Goal: Task Accomplishment & Management: Manage account settings

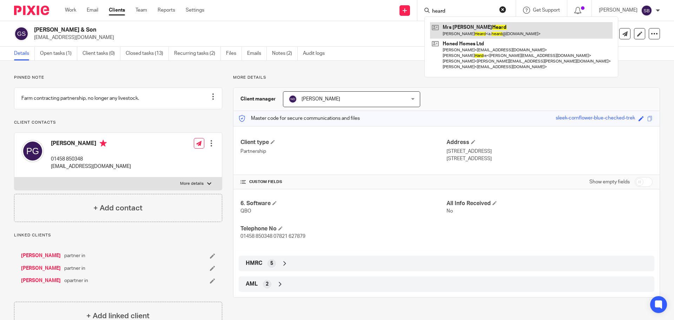
type input "heard"
click at [472, 25] on link at bounding box center [521, 30] width 183 height 16
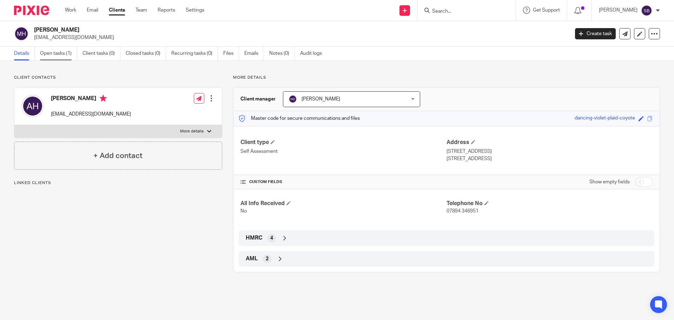
click at [55, 53] on link "Open tasks (1)" at bounding box center [58, 54] width 37 height 14
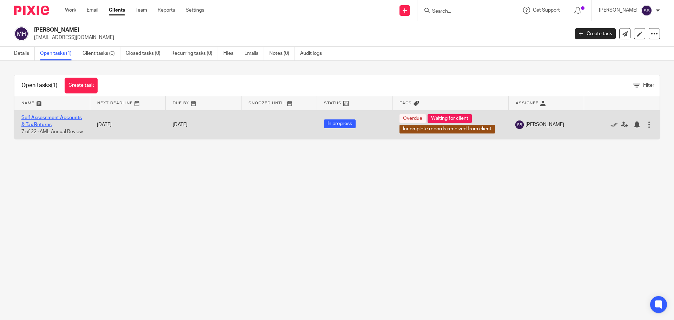
click at [56, 119] on link "Self Assessment Accounts & Tax Returns" at bounding box center [51, 121] width 60 height 12
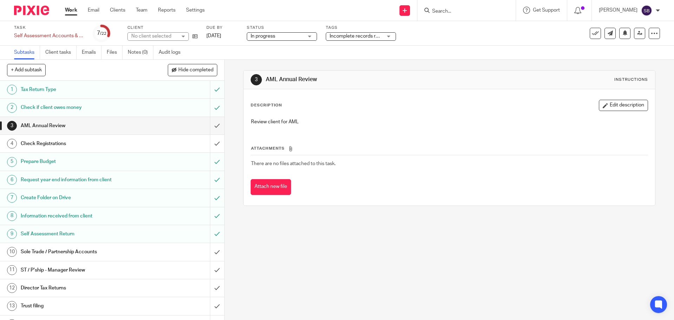
click at [391, 36] on div "Incomplete records received from client + 1" at bounding box center [361, 36] width 70 height 8
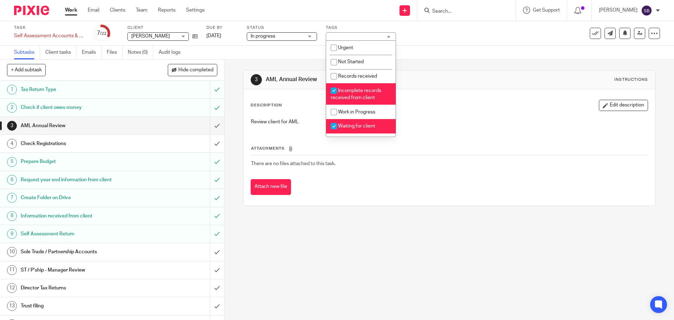
click at [335, 91] on input "checkbox" at bounding box center [333, 90] width 13 height 13
checkbox input "false"
click at [333, 127] on input "checkbox" at bounding box center [333, 125] width 13 height 13
checkbox input "false"
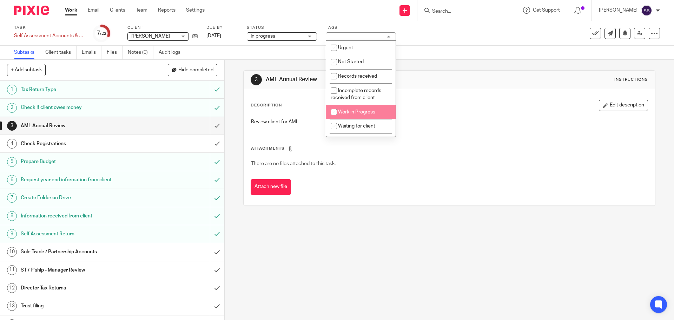
click at [335, 111] on input "checkbox" at bounding box center [333, 111] width 13 height 13
checkbox input "true"
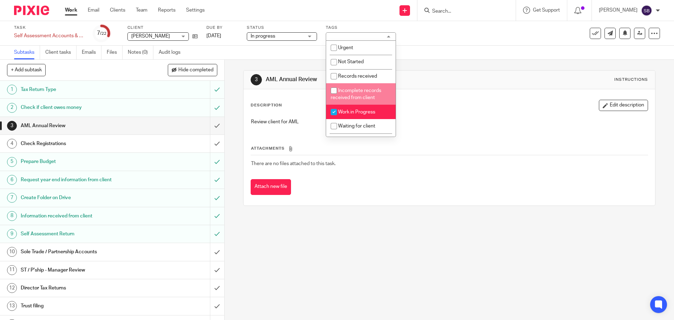
click at [447, 39] on div "Task Self Assessment Accounts & Tax Returns Save Self Assessment Accounts & Tax…" at bounding box center [283, 33] width 538 height 17
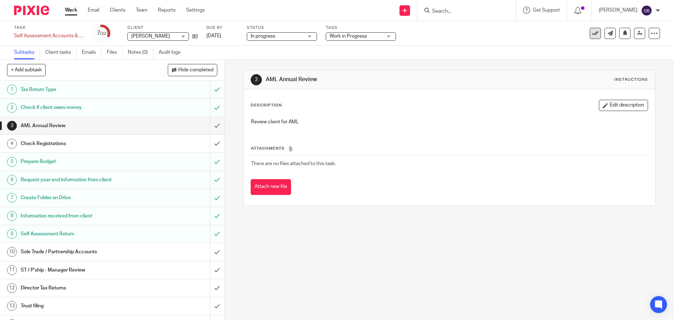
click at [592, 33] on icon at bounding box center [595, 33] width 7 height 7
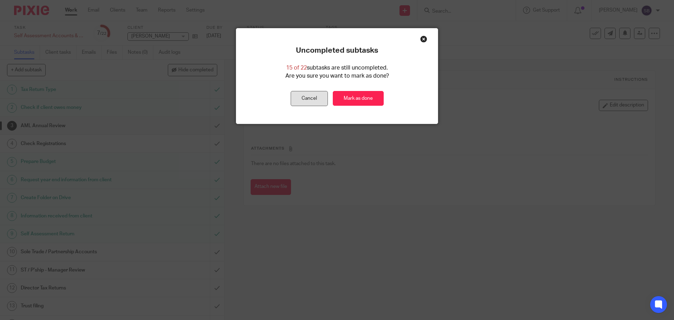
drag, startPoint x: 311, startPoint y: 100, endPoint x: 442, endPoint y: 77, distance: 132.7
click at [312, 100] on button "Cancel" at bounding box center [309, 98] width 37 height 15
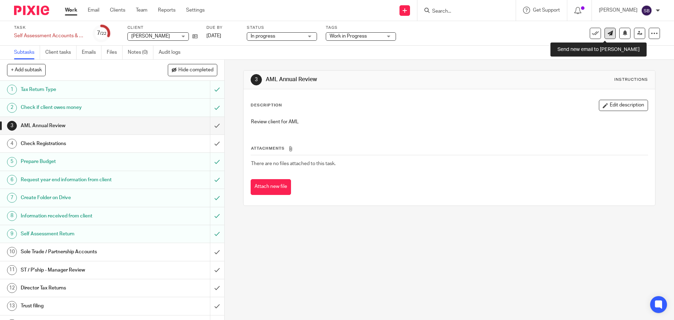
click at [608, 32] on icon at bounding box center [610, 33] width 5 height 5
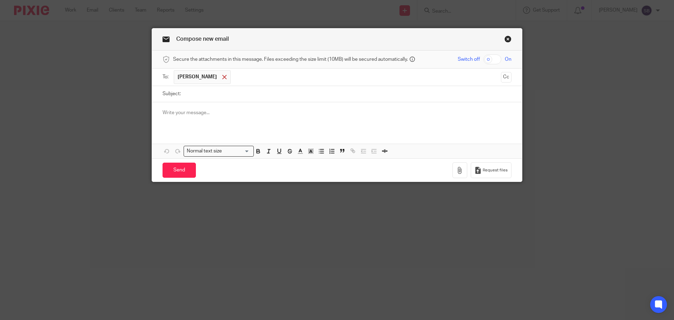
click at [223, 78] on span at bounding box center [224, 77] width 5 height 5
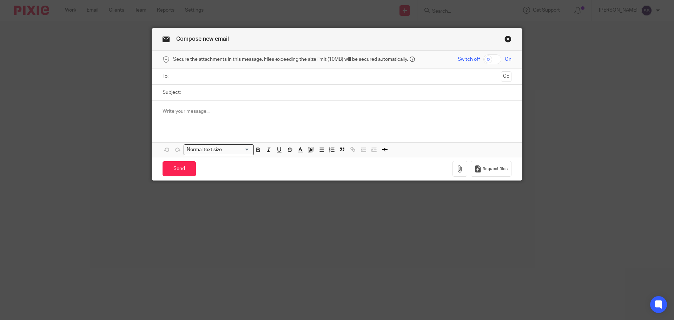
click at [216, 80] on input "text" at bounding box center [337, 76] width 323 height 8
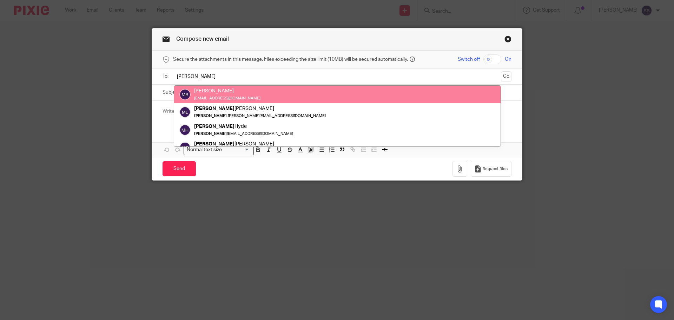
type input "martin"
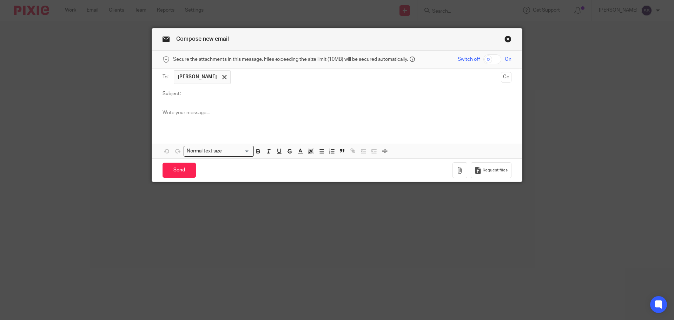
click at [210, 92] on input "Subject:" at bounding box center [347, 94] width 327 height 16
type input "Ally Heard - tax return 24-25"
click at [158, 112] on div at bounding box center [337, 115] width 370 height 27
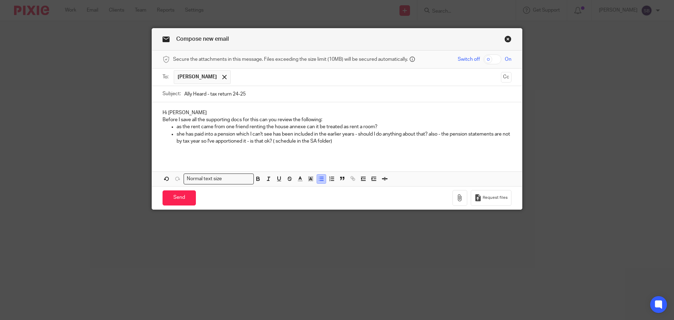
click at [319, 179] on line "button" at bounding box center [319, 179] width 0 height 0
click at [329, 178] on icon "button" at bounding box center [332, 179] width 6 height 6
click at [322, 179] on icon "button" at bounding box center [321, 179] width 6 height 6
click at [158, 135] on div "Hi Martin Before I save all the supporting docs for this can you review the fol…" at bounding box center [337, 129] width 370 height 55
click at [163, 175] on button "button" at bounding box center [167, 179] width 9 height 9
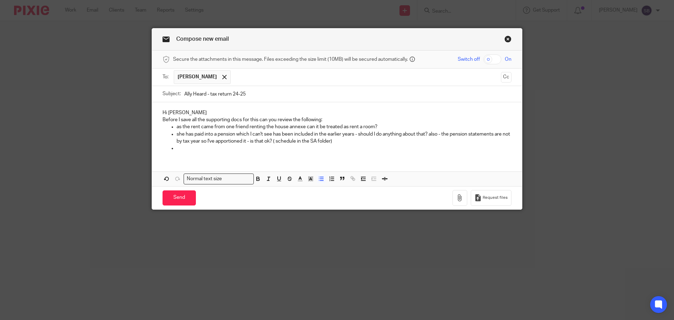
drag, startPoint x: 168, startPoint y: 150, endPoint x: 173, endPoint y: 150, distance: 4.9
click at [173, 150] on ul at bounding box center [337, 148] width 349 height 7
click at [360, 179] on icon "button" at bounding box center [363, 179] width 6 height 6
click at [372, 181] on icon "button" at bounding box center [374, 179] width 6 height 6
click at [163, 134] on p "she has paid into a pension which I can't see has been included in the earlier …" at bounding box center [337, 138] width 349 height 14
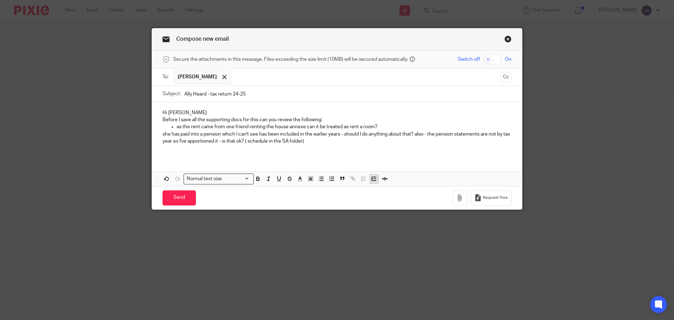
click at [371, 178] on icon "button" at bounding box center [374, 179] width 6 height 6
click at [172, 125] on ul "as the rent came from one friend renting the house annexe can it be treated as …" at bounding box center [337, 133] width 349 height 21
click at [177, 128] on p "as the rent came from one friend renting the house annexe can it be treated as …" at bounding box center [344, 126] width 335 height 7
drag, startPoint x: 374, startPoint y: 145, endPoint x: 364, endPoint y: 144, distance: 10.6
click at [373, 145] on p at bounding box center [341, 148] width 342 height 7
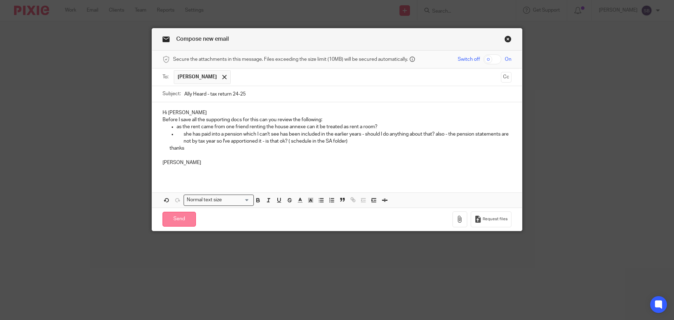
click at [180, 223] on input "Send" at bounding box center [179, 219] width 33 height 15
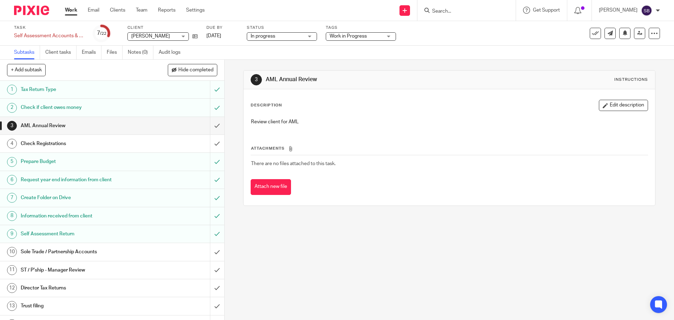
click at [465, 10] on input "Search" at bounding box center [463, 11] width 63 height 6
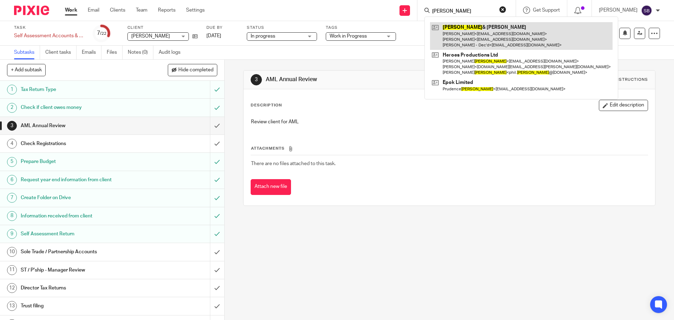
type input "gilson"
click at [485, 33] on link at bounding box center [521, 36] width 183 height 28
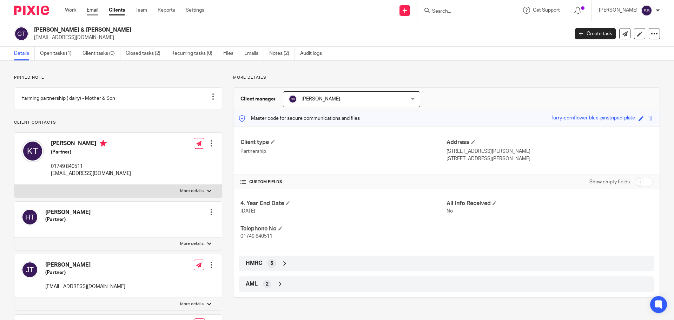
click at [92, 9] on link "Email" at bounding box center [93, 10] width 12 height 7
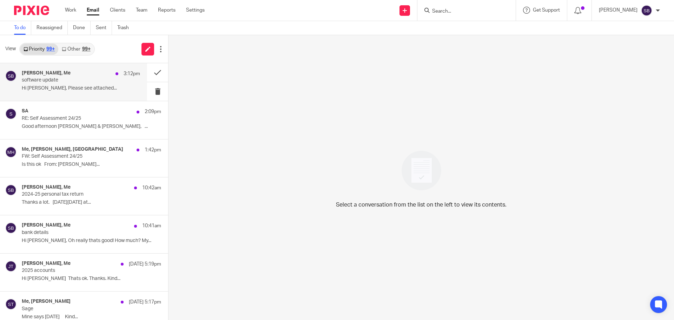
click at [73, 75] on div "[PERSON_NAME], Me 3:12pm" at bounding box center [81, 73] width 118 height 7
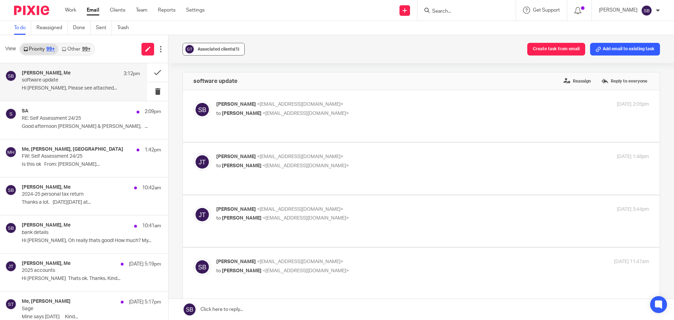
click at [212, 47] on span "Associated clients (1)" at bounding box center [219, 49] width 42 height 4
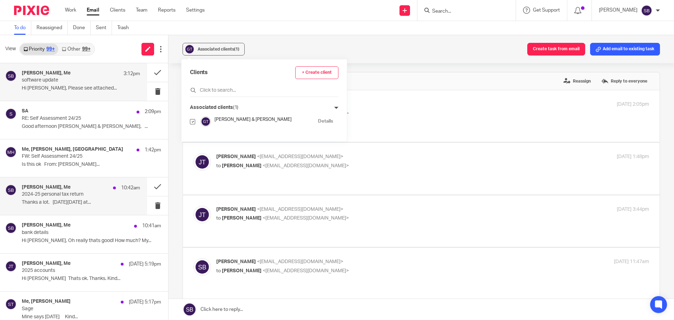
click at [64, 200] on p "Thanks a lot. [DATE][DATE] at..." at bounding box center [81, 202] width 118 height 6
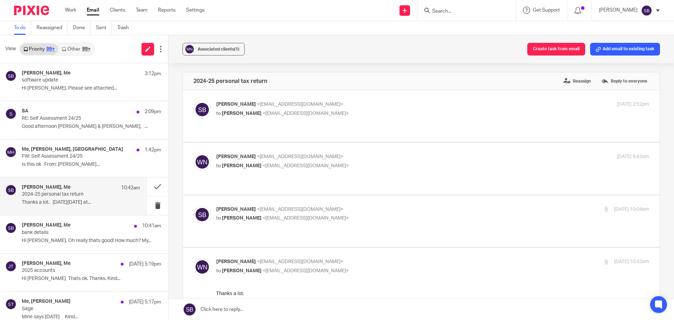
click at [72, 190] on div "[PERSON_NAME], Me 10:42am" at bounding box center [81, 187] width 118 height 7
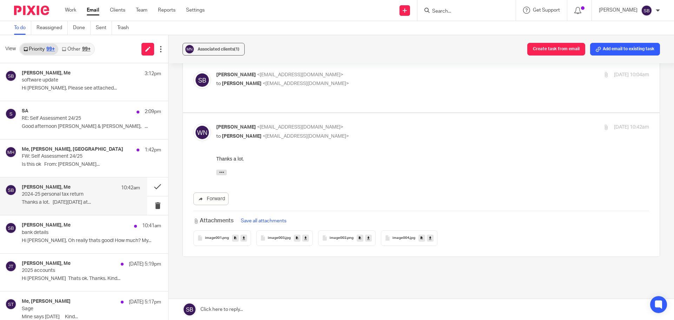
scroll to position [135, 0]
click at [461, 11] on input "Search" at bounding box center [463, 11] width 63 height 6
type input "insulated"
click at [473, 33] on link at bounding box center [489, 30] width 119 height 16
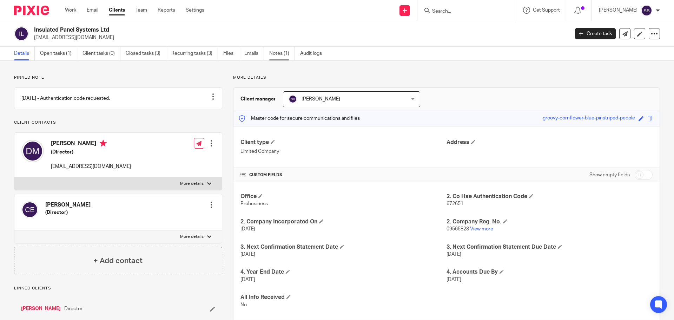
click at [276, 55] on link "Notes (1)" at bounding box center [282, 54] width 26 height 14
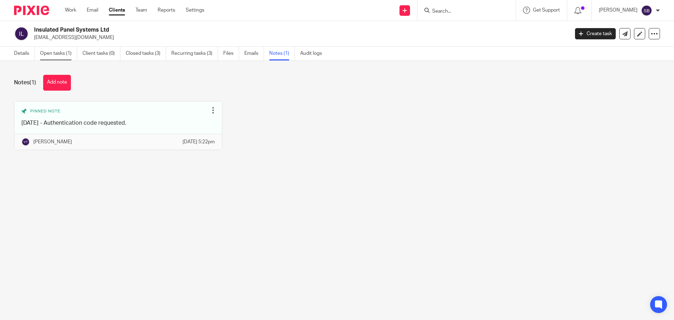
click at [68, 54] on link "Open tasks (1)" at bounding box center [58, 54] width 37 height 14
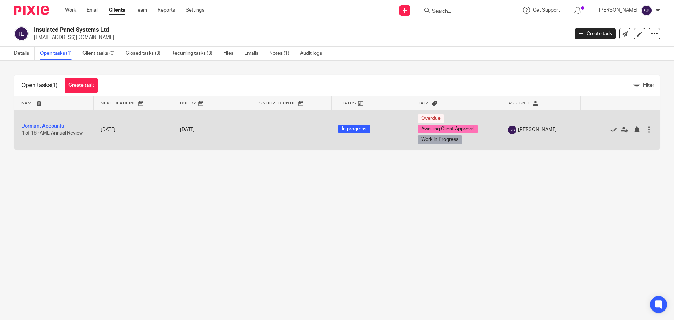
click at [56, 125] on link "Dormant Accounts" at bounding box center [42, 126] width 42 height 5
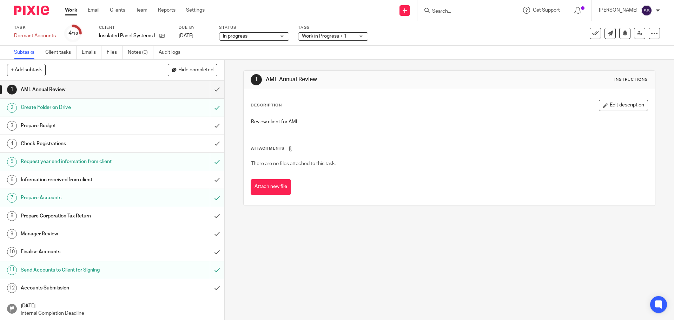
click at [65, 287] on h1 "Accounts Submission" at bounding box center [82, 288] width 122 height 11
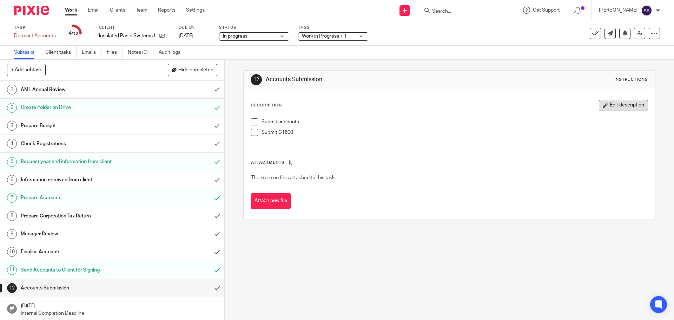
drag, startPoint x: 613, startPoint y: 105, endPoint x: 522, endPoint y: 124, distance: 92.9
click at [613, 105] on button "Edit description" at bounding box center [623, 105] width 49 height 11
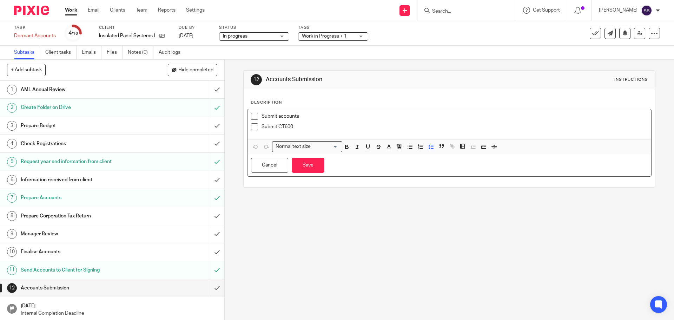
click at [256, 134] on div "Submit accounts Submit CT600" at bounding box center [450, 124] width 404 height 30
click at [299, 127] on p "Submit CT600" at bounding box center [455, 126] width 386 height 7
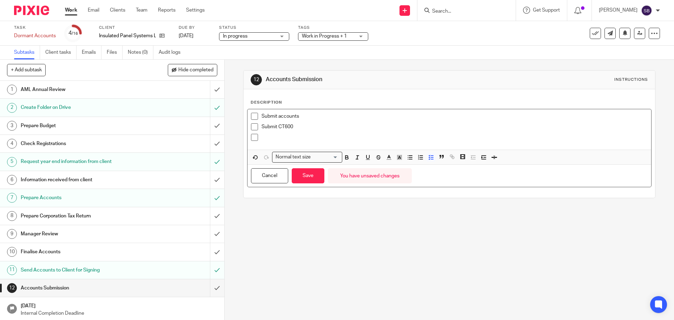
drag, startPoint x: 279, startPoint y: 139, endPoint x: 260, endPoint y: 139, distance: 19.0
click at [262, 139] on p at bounding box center [455, 137] width 386 height 7
click at [135, 50] on link "Notes (0)" at bounding box center [141, 53] width 26 height 14
click at [141, 48] on link "Notes (0)" at bounding box center [141, 53] width 26 height 14
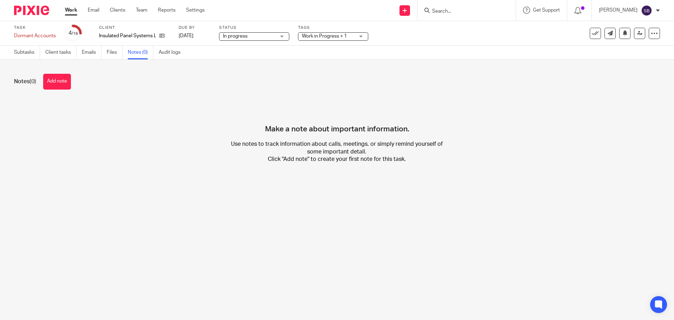
click at [52, 80] on button "Add note" at bounding box center [57, 82] width 28 height 16
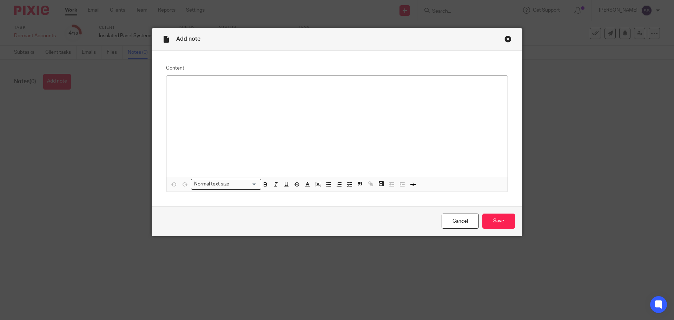
click at [505, 40] on div "Close this dialog window" at bounding box center [508, 38] width 7 height 7
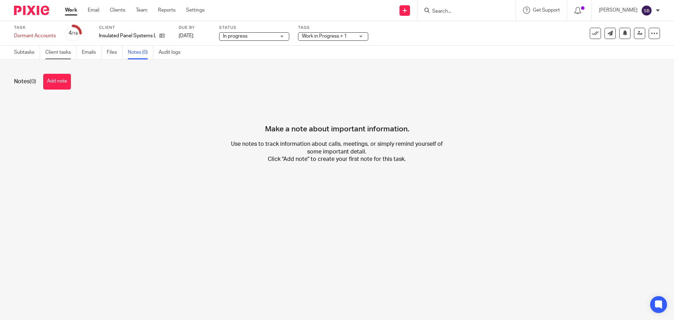
click at [60, 53] on link "Client tasks" at bounding box center [60, 53] width 31 height 14
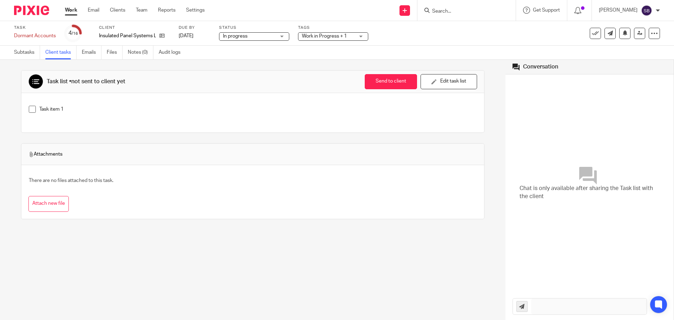
click at [65, 53] on link "Client tasks" at bounding box center [60, 53] width 31 height 14
type input "Dormant Accounts"
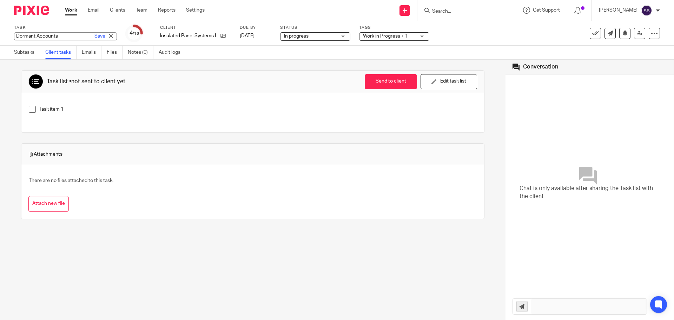
click at [41, 36] on div "Dormant Accounts Save Dormant Accounts" at bounding box center [65, 36] width 103 height 8
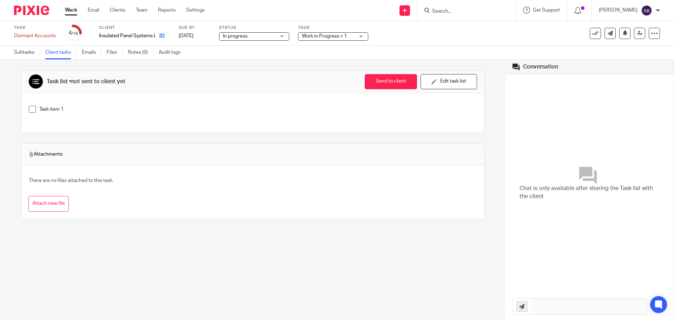
click at [207, 35] on div "Task Dormant Accounts Save Dormant Accounts 4 /16 Client Insulated Panel System…" at bounding box center [283, 33] width 538 height 17
click at [161, 35] on icon at bounding box center [161, 35] width 5 height 5
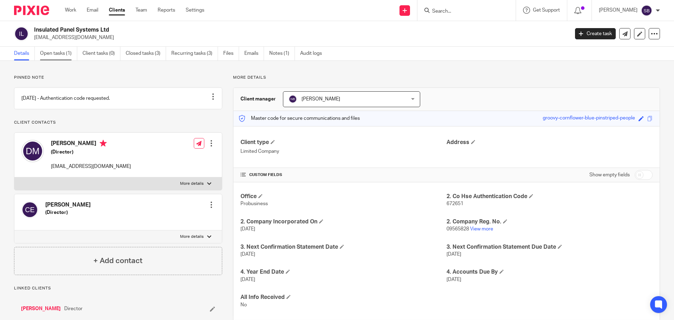
click at [64, 54] on link "Open tasks (1)" at bounding box center [58, 54] width 37 height 14
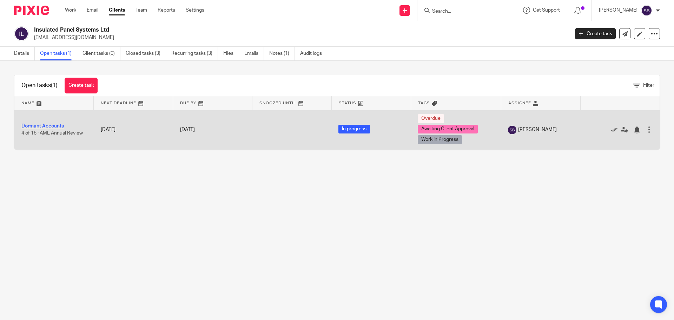
click at [60, 126] on link "Dormant Accounts" at bounding box center [42, 126] width 42 height 5
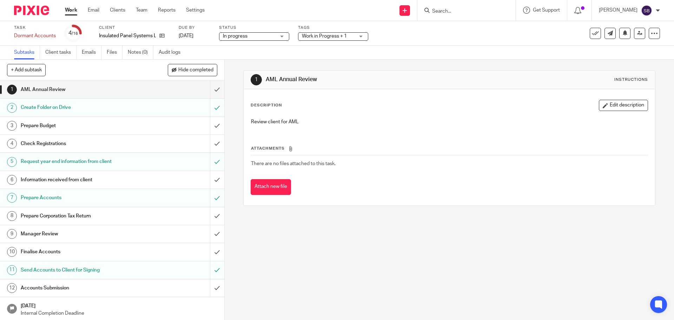
click at [366, 37] on div "Work in Progress + 1" at bounding box center [333, 36] width 70 height 8
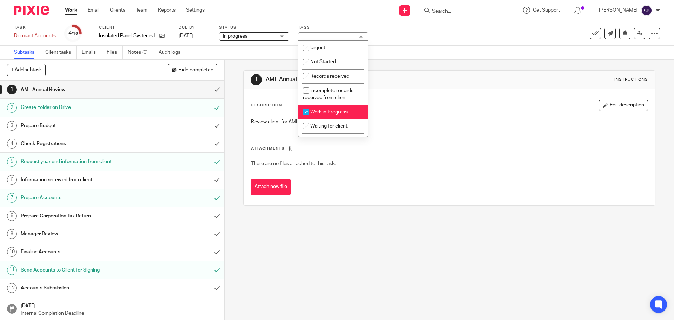
click at [307, 112] on input "checkbox" at bounding box center [306, 111] width 13 height 13
checkbox input "false"
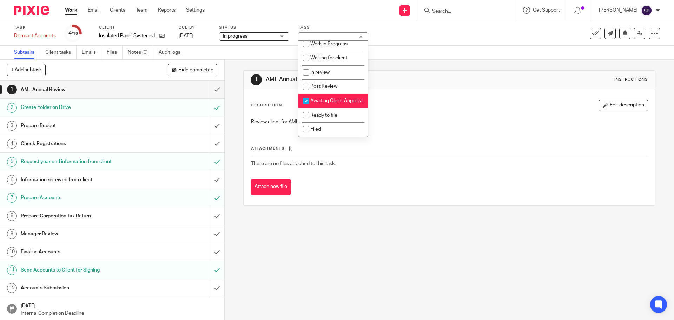
scroll to position [75, 0]
click at [306, 96] on input "checkbox" at bounding box center [306, 100] width 13 height 13
checkbox input "false"
click at [307, 130] on input "checkbox" at bounding box center [306, 129] width 13 height 13
checkbox input "true"
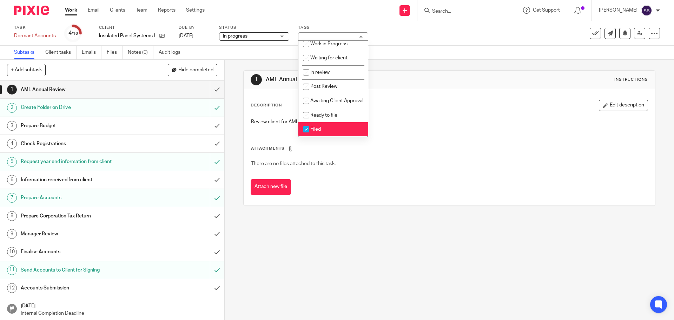
click at [299, 237] on div "1 AML Annual Review Instructions Description Edit description Review client for…" at bounding box center [450, 190] width 450 height 260
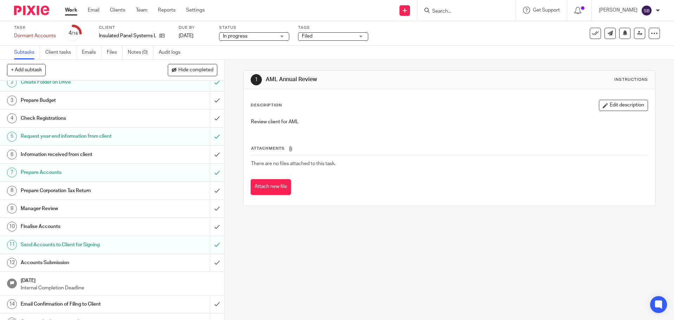
scroll to position [55, 0]
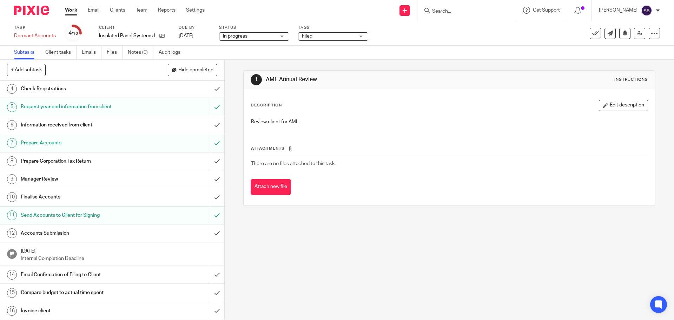
click at [146, 233] on div "Accounts Submission" at bounding box center [112, 233] width 182 height 11
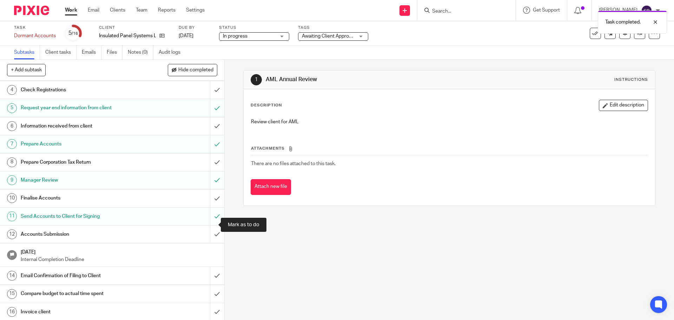
scroll to position [55, 0]
click at [211, 233] on input "submit" at bounding box center [112, 233] width 224 height 18
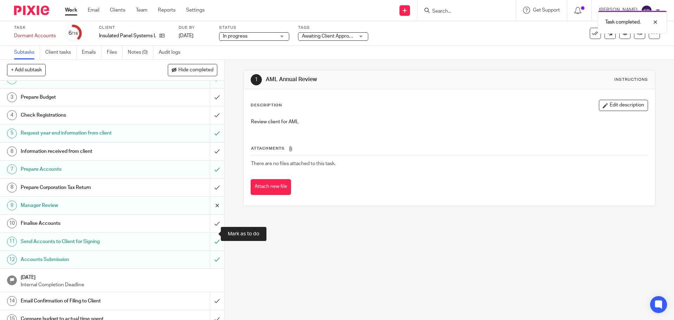
scroll to position [55, 0]
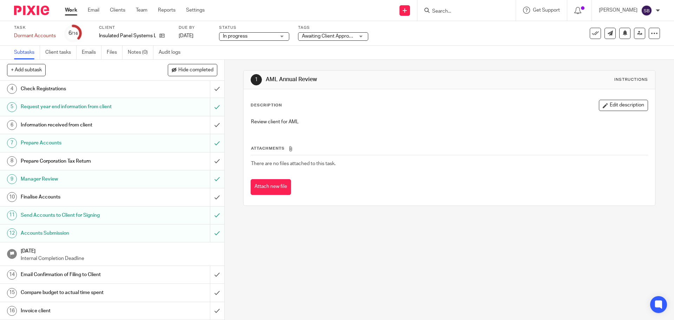
click at [93, 275] on h1 "Email Confirmation of Filing to Client" at bounding box center [82, 274] width 122 height 11
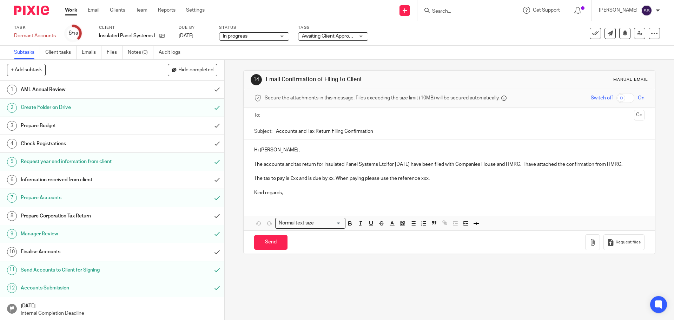
click at [408, 165] on p "The accounts and tax return for Insulated Panel Systems Ltd for 30 Apr 2025 hav…" at bounding box center [449, 164] width 390 height 7
drag, startPoint x: 511, startPoint y: 165, endPoint x: 640, endPoint y: 165, distance: 128.2
click at [640, 165] on div "Hi David , The accounts and tax return for Insulated Panel Systems Ltd for 30 A…" at bounding box center [449, 170] width 411 height 62
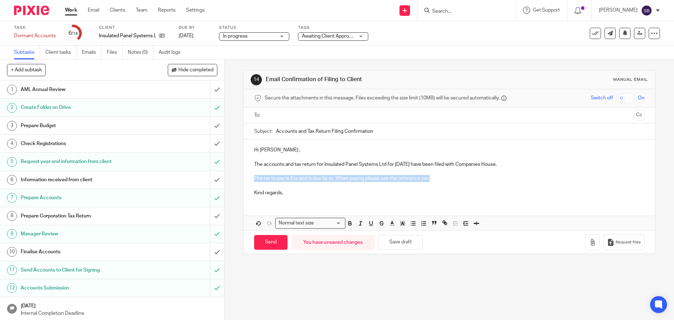
drag, startPoint x: 430, startPoint y: 178, endPoint x: 238, endPoint y: 178, distance: 192.1
click at [238, 178] on div "14 Email Confirmation of Filing to Client Manual email Secure the attachments i…" at bounding box center [450, 190] width 450 height 260
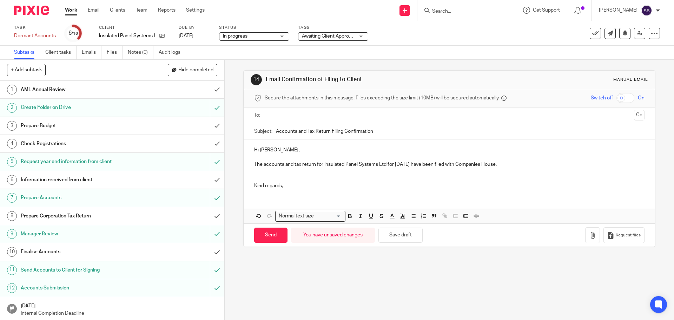
click at [290, 186] on p "Kind regards," at bounding box center [449, 185] width 390 height 7
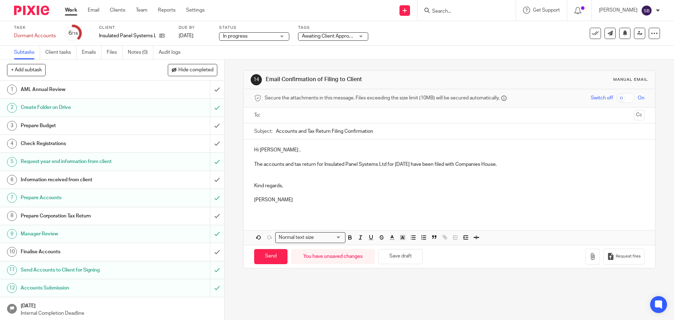
click at [513, 165] on p "The accounts and tax return for Insulated Panel Systems Ltd for 30 April 2025 h…" at bounding box center [449, 164] width 390 height 7
click at [589, 255] on icon "button" at bounding box center [592, 256] width 7 height 7
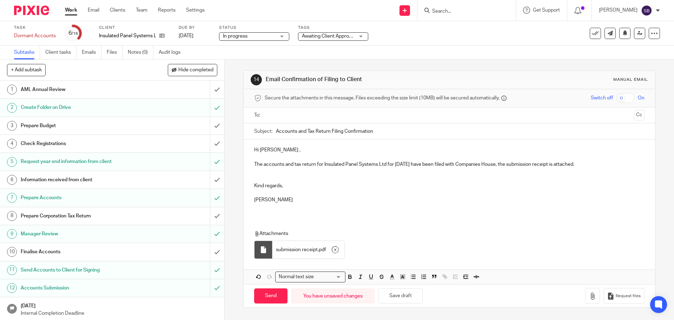
click at [256, 177] on p at bounding box center [449, 178] width 390 height 7
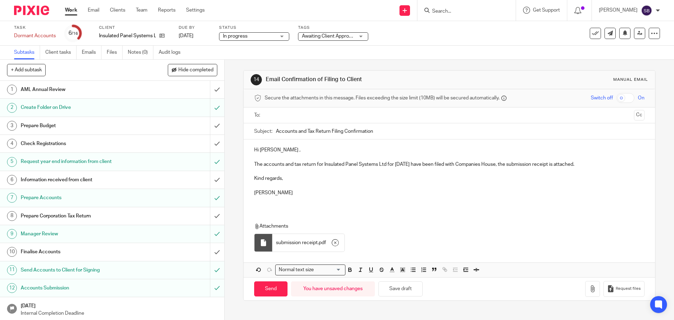
click at [292, 118] on input "text" at bounding box center [449, 115] width 364 height 8
click at [268, 291] on input "Send" at bounding box center [270, 290] width 33 height 15
type input "Sent"
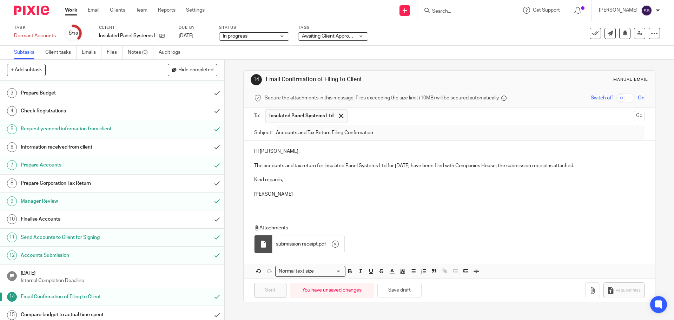
scroll to position [55, 0]
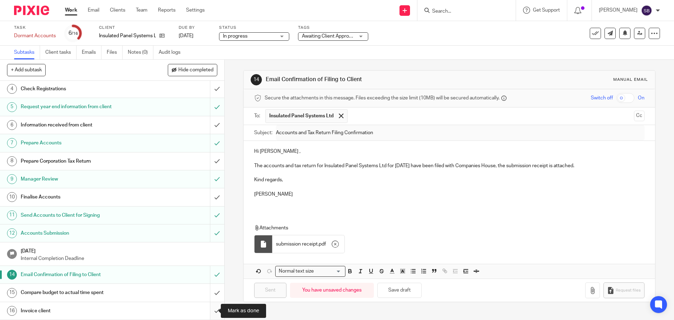
click at [211, 310] on input "submit" at bounding box center [112, 311] width 224 height 18
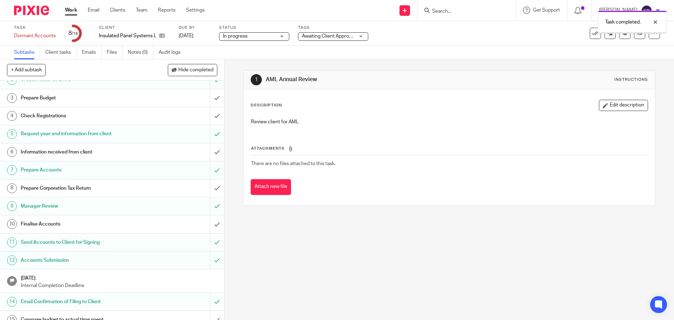
scroll to position [55, 0]
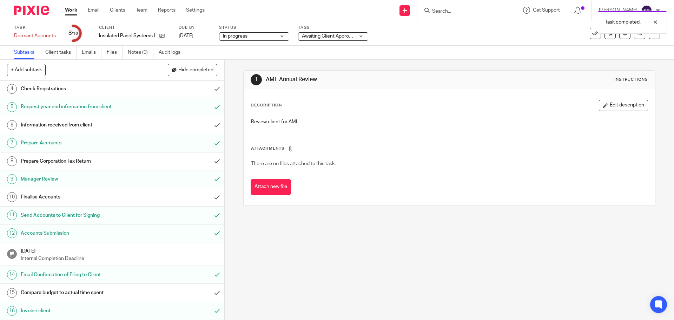
click at [81, 290] on h1 "Compare budget to actual time spent" at bounding box center [82, 292] width 122 height 11
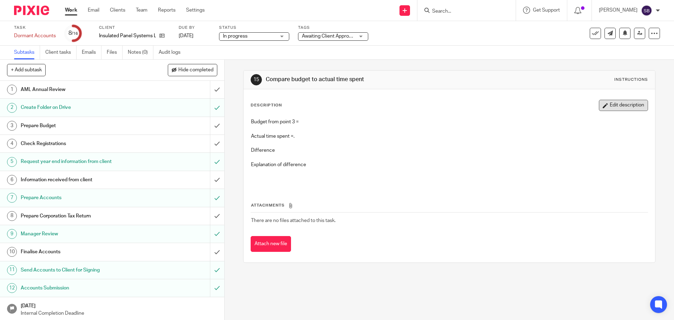
click at [622, 105] on button "Edit description" at bounding box center [623, 105] width 49 height 11
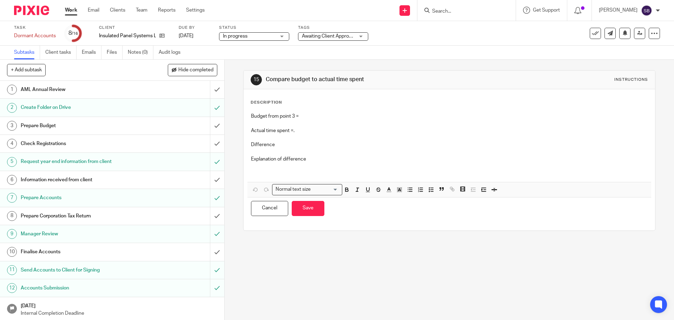
click at [303, 129] on p "Actual time spent =." at bounding box center [449, 130] width 397 height 7
click at [310, 117] on p "Budget from point 3 =" at bounding box center [449, 116] width 397 height 7
click at [316, 211] on button "Save" at bounding box center [308, 208] width 33 height 15
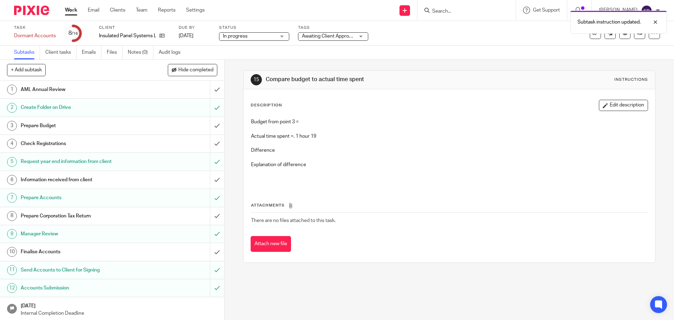
click at [39, 127] on h1 "Prepare Budget" at bounding box center [82, 125] width 122 height 11
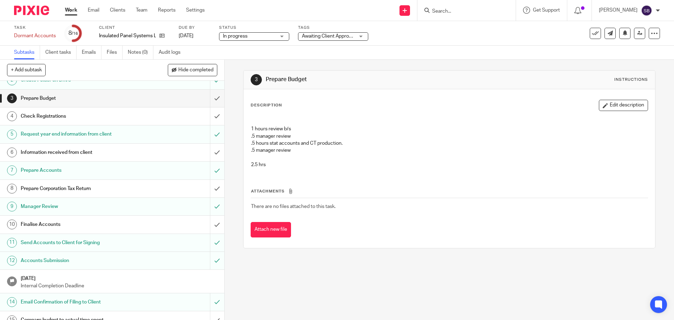
scroll to position [55, 0]
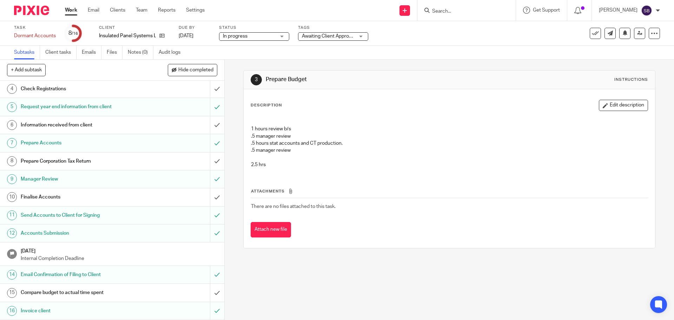
click at [105, 293] on h1 "Compare budget to actual time spent" at bounding box center [82, 292] width 122 height 11
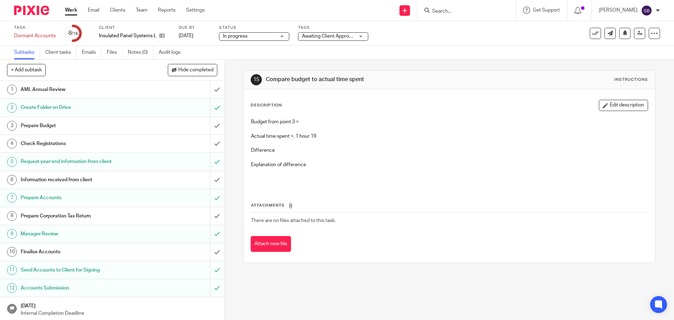
click at [311, 118] on div "Budget from point 3 = Actual time spent =. 1 hour 19 Difference Explanation of …" at bounding box center [450, 151] width 404 height 73
click at [625, 100] on button "Edit description" at bounding box center [623, 105] width 49 height 11
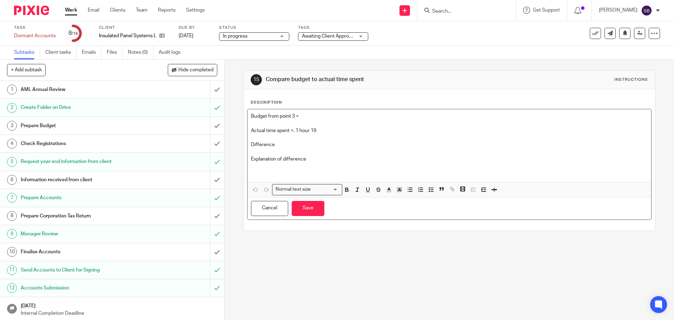
click at [319, 111] on div "Budget from point 3 = Actual time spent =. 1 hour 19 Difference Explanation of …" at bounding box center [450, 145] width 404 height 73
click at [301, 144] on p "Difference" at bounding box center [449, 144] width 397 height 7
click at [328, 162] on p "Explanation of difference" at bounding box center [449, 159] width 397 height 7
click at [303, 212] on button "Save" at bounding box center [308, 208] width 33 height 15
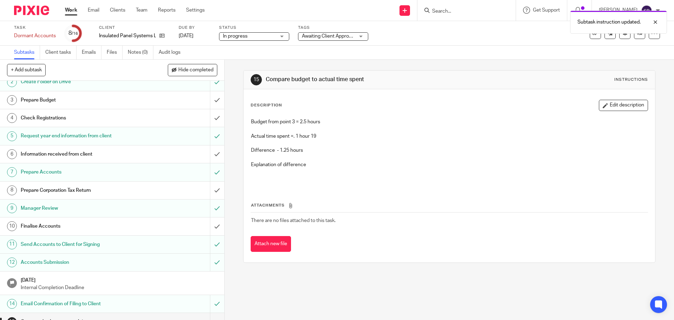
scroll to position [55, 0]
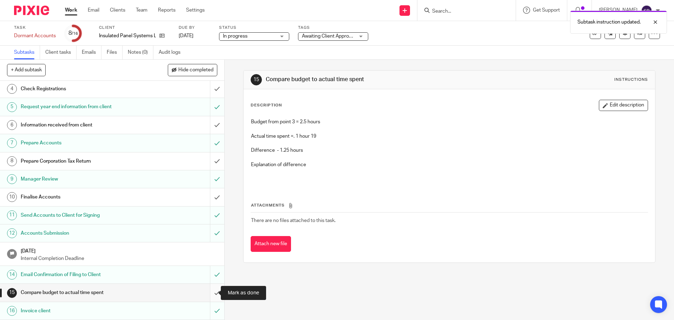
click at [208, 293] on input "submit" at bounding box center [112, 293] width 224 height 18
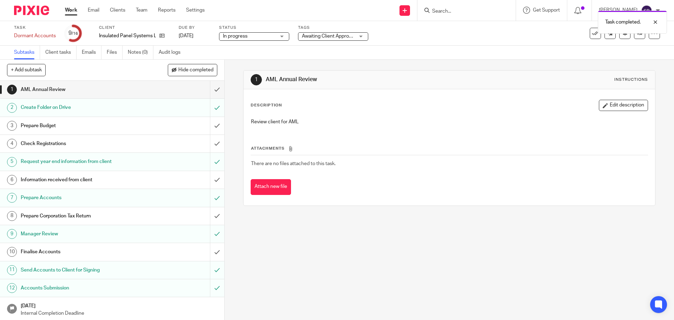
click at [592, 34] on icon at bounding box center [595, 33] width 7 height 7
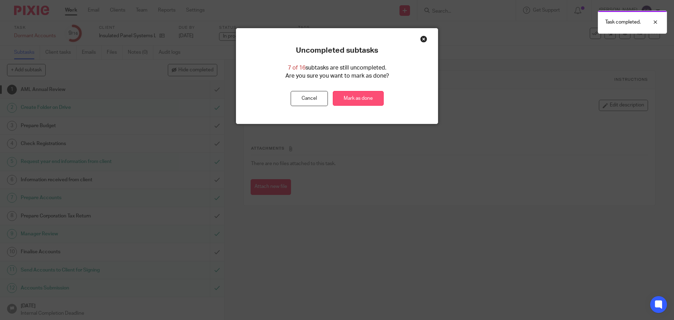
click at [354, 100] on link "Mark as done" at bounding box center [358, 98] width 51 height 15
